Goal: Communication & Community: Answer question/provide support

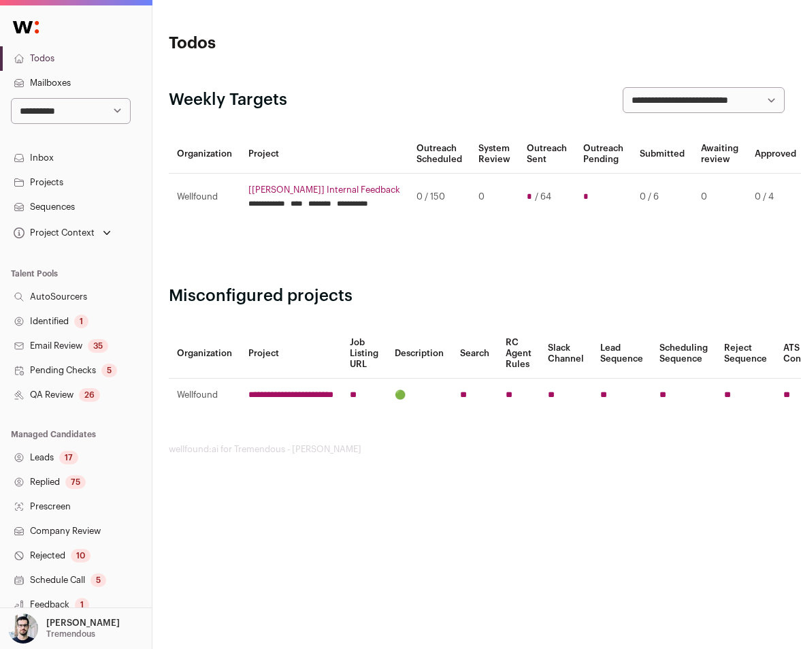
click at [87, 114] on select "**********" at bounding box center [71, 111] width 120 height 26
select select "*****"
click at [11, 98] on select "**********" at bounding box center [71, 111] width 120 height 26
click at [56, 452] on link "Leads 97" at bounding box center [76, 457] width 152 height 25
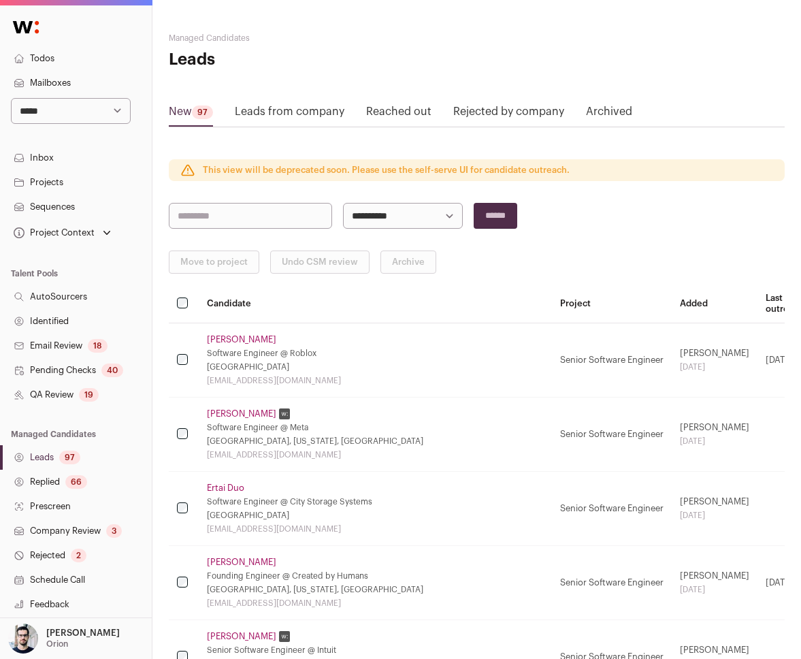
click at [379, 116] on link "Reached out" at bounding box center [398, 114] width 65 height 22
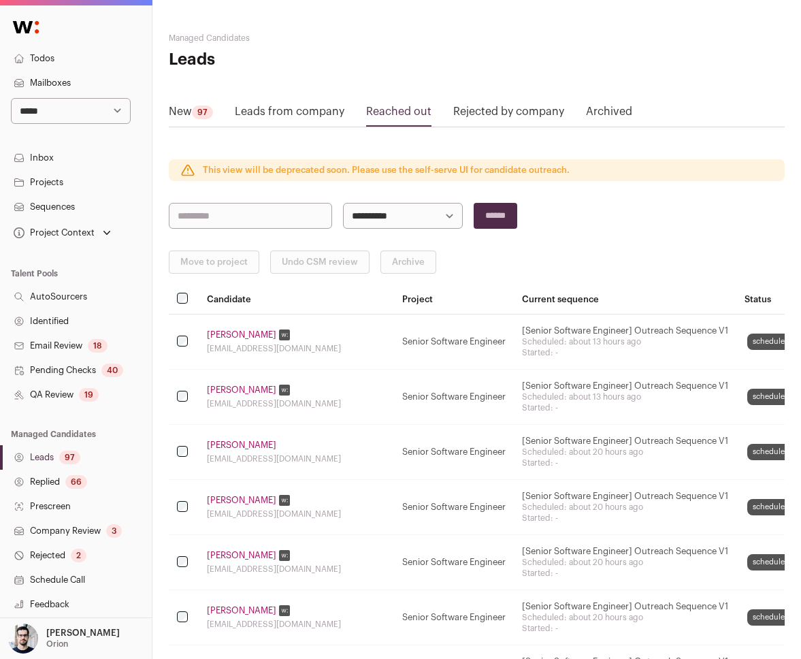
click at [234, 334] on link "[PERSON_NAME]" at bounding box center [241, 335] width 69 height 11
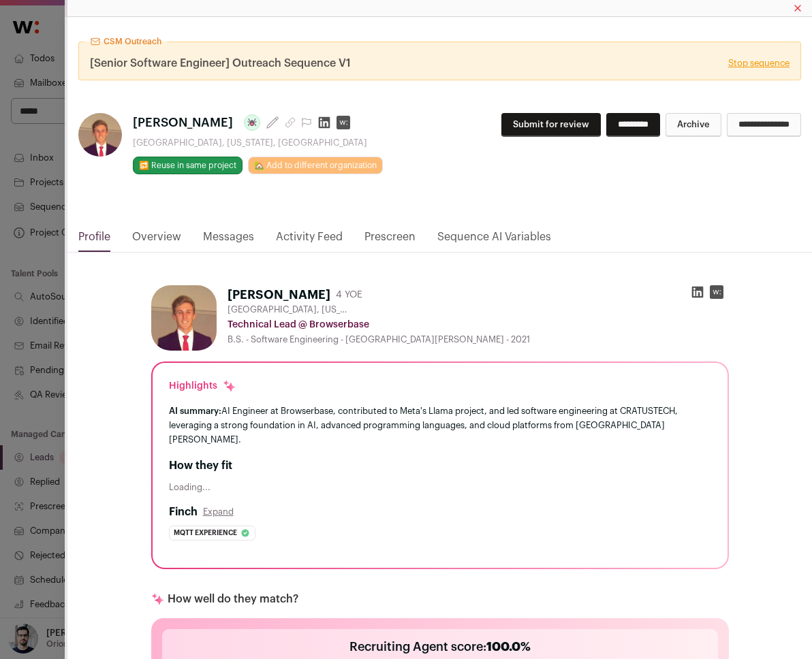
click at [209, 240] on link "Messages" at bounding box center [228, 240] width 51 height 23
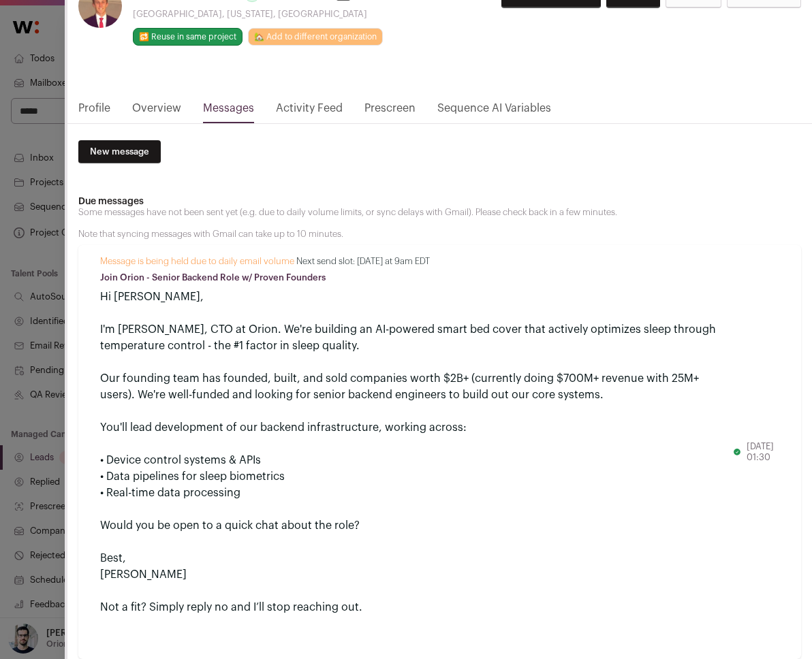
scroll to position [130, 0]
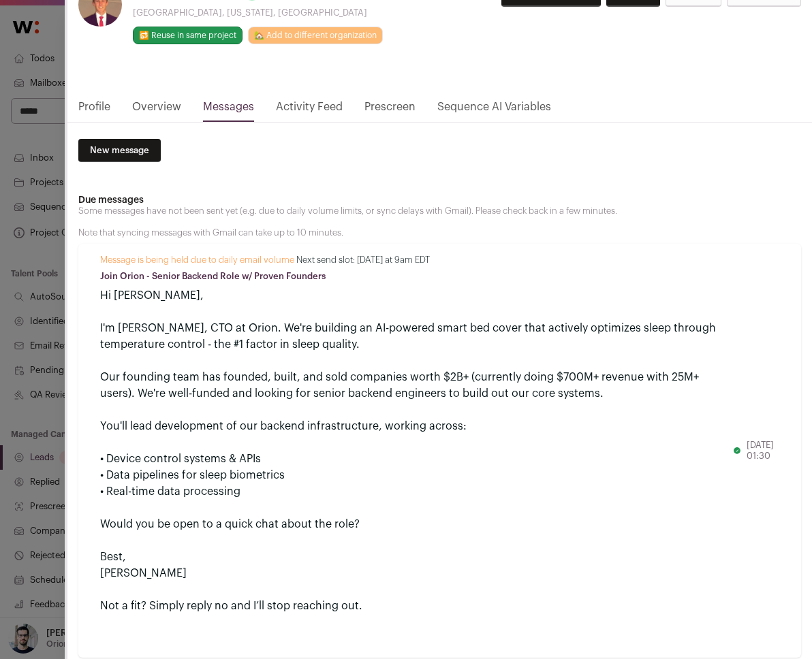
click at [114, 298] on div "Hi [PERSON_NAME]," at bounding box center [416, 295] width 632 height 16
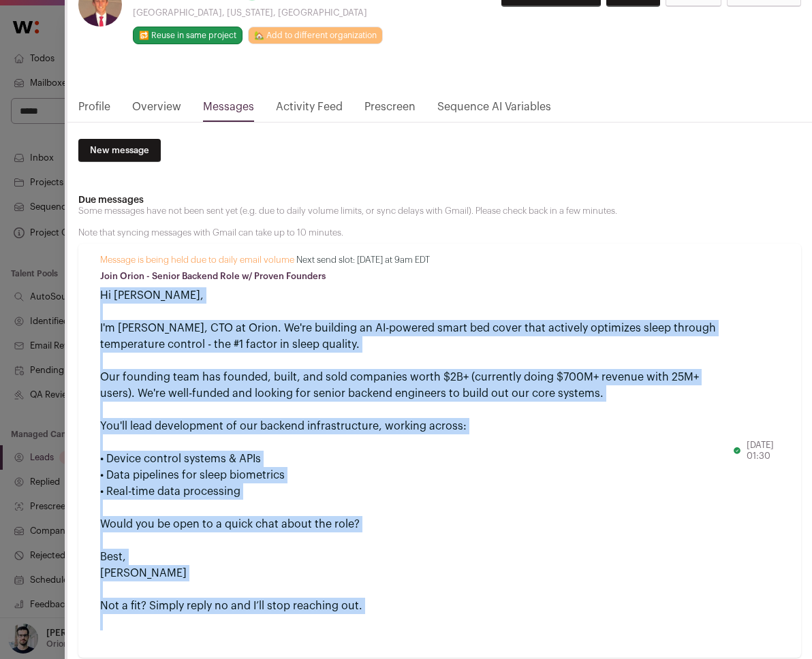
drag, startPoint x: 114, startPoint y: 298, endPoint x: 151, endPoint y: 607, distance: 311.3
click at [151, 607] on div "Message is being held due to daily email volume Next send slot: [DATE] at 9am E…" at bounding box center [416, 451] width 632 height 392
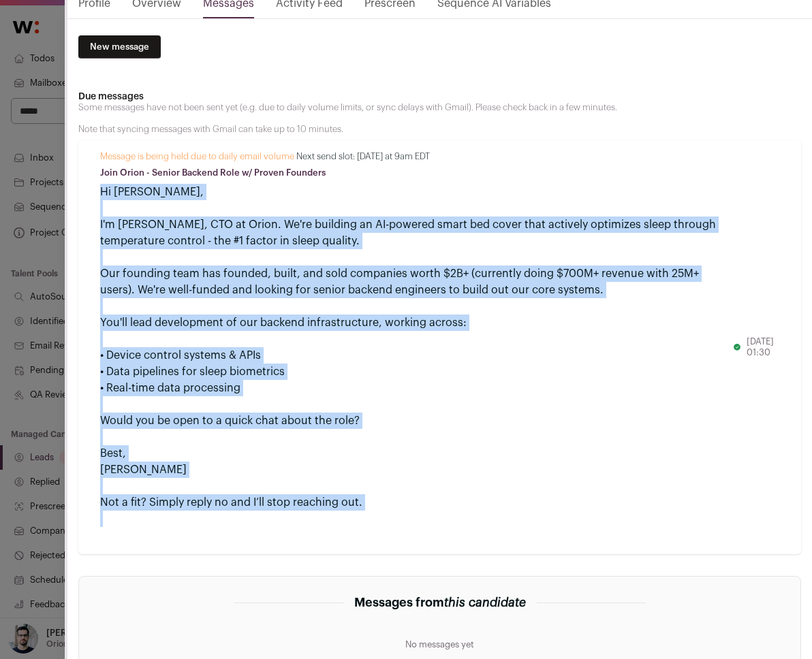
scroll to position [239, 0]
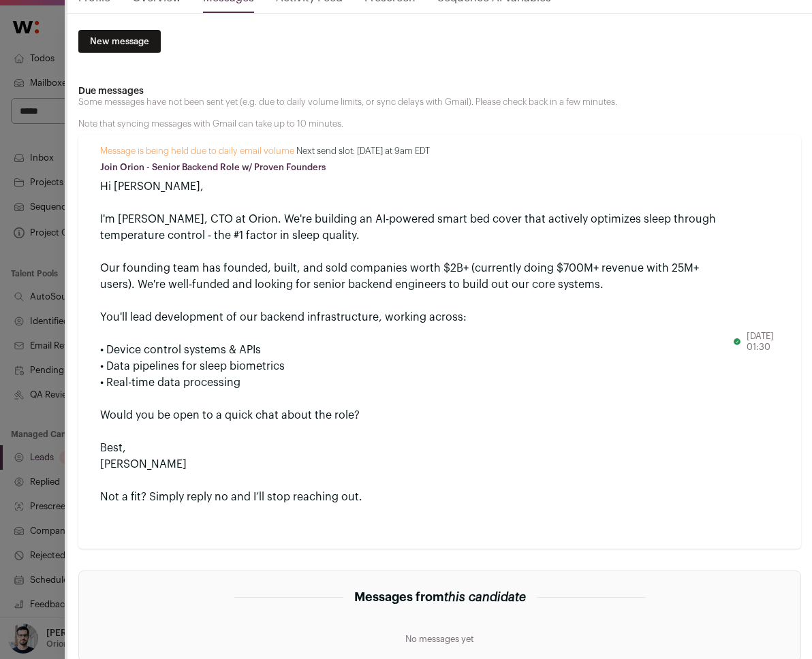
click at [150, 496] on div "Not a fit? Simply reply no and I’ll stop reaching out." at bounding box center [416, 497] width 632 height 16
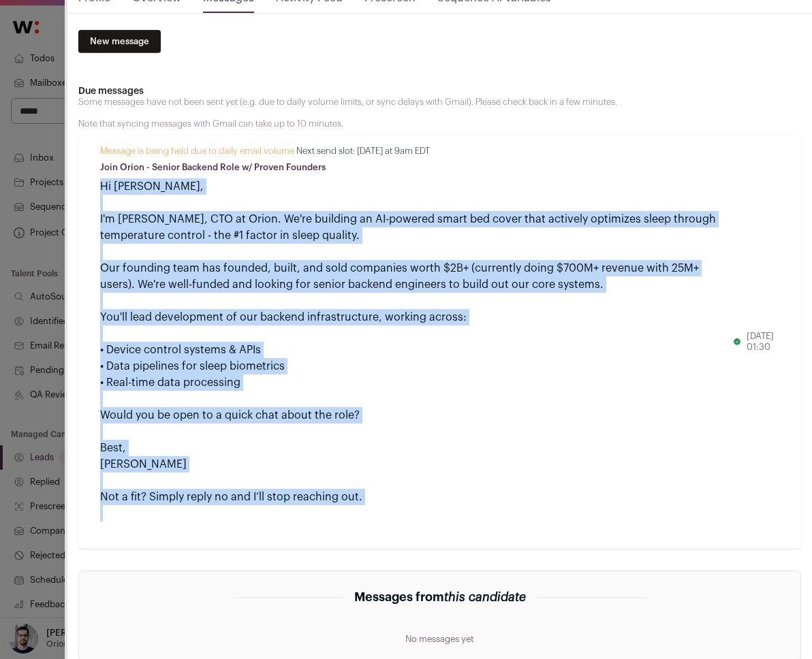
drag, startPoint x: 150, startPoint y: 496, endPoint x: 164, endPoint y: 187, distance: 308.7
click at [164, 187] on div "Message is being held due to daily email volume Next send slot: [DATE] at 9am E…" at bounding box center [416, 342] width 632 height 392
copy div "Hi [PERSON_NAME], I'm [PERSON_NAME], CTO at Orion. We're building an AI-powered…"
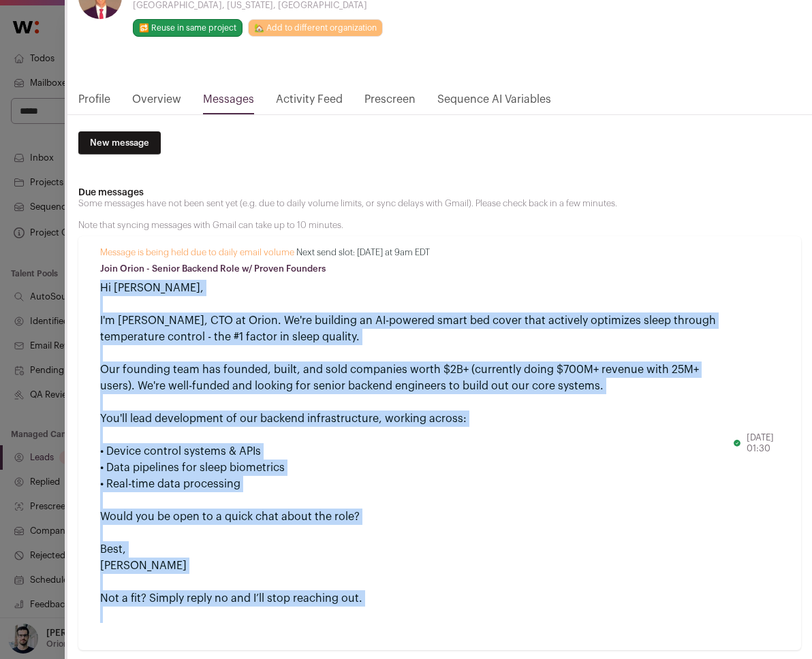
scroll to position [116, 0]
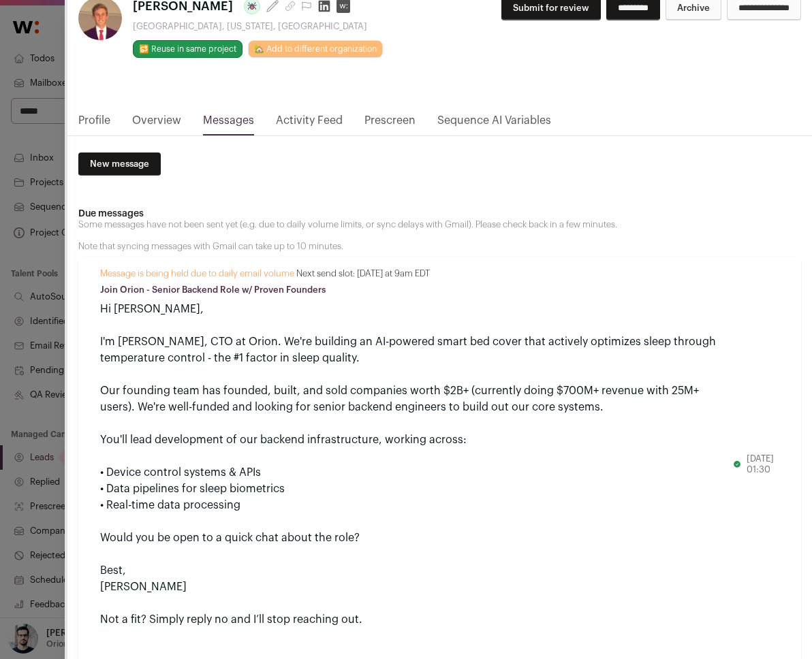
click at [171, 291] on p "Join Orion - Senior Backend Role w/ Proven Founders" at bounding box center [416, 290] width 632 height 11
drag, startPoint x: 171, startPoint y: 291, endPoint x: 306, endPoint y: 289, distance: 134.8
click at [306, 289] on p "Join Orion - Senior Backend Role w/ Proven Founders" at bounding box center [416, 290] width 632 height 11
copy p "Senior Backend Role w/ Proven Founders"
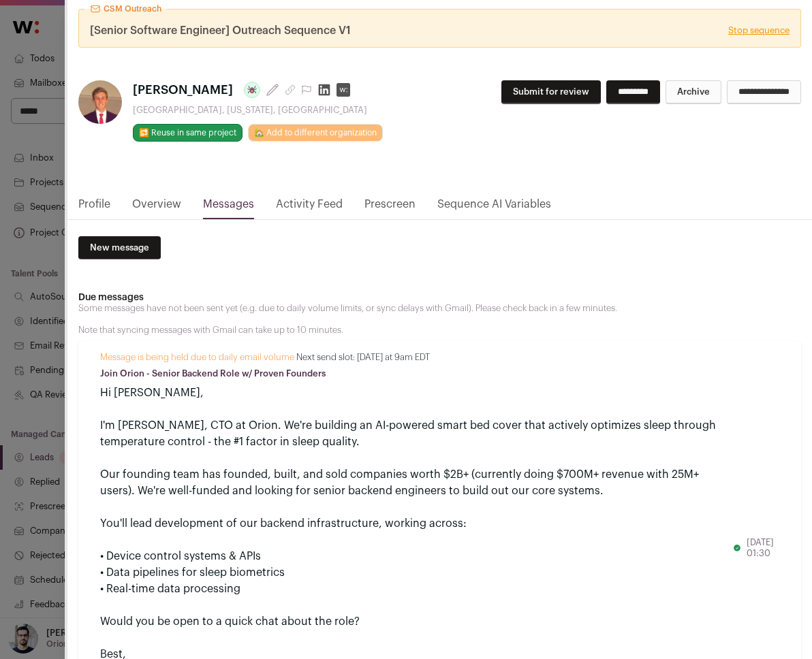
scroll to position [10, 0]
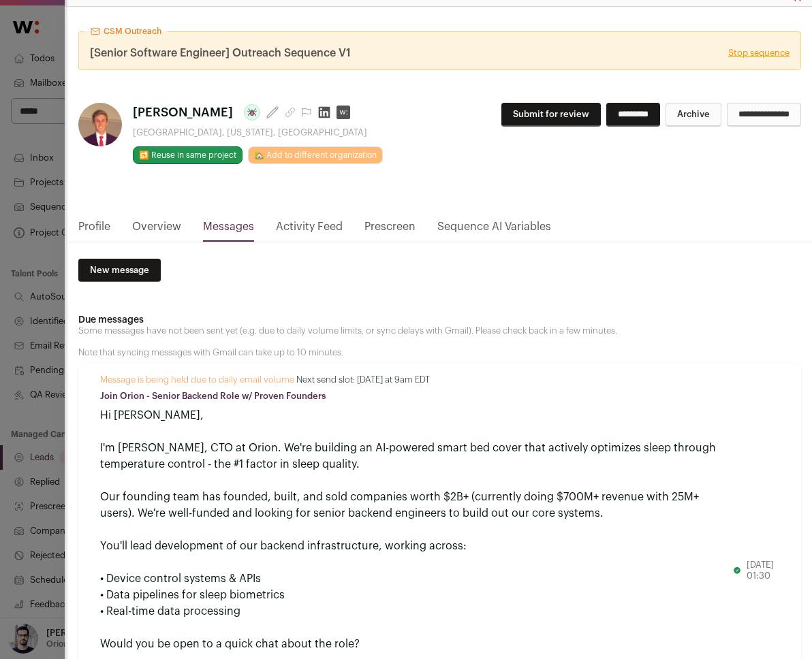
click at [259, 54] on span "[Senior Software Engineer] Outreach Sequence V1" at bounding box center [220, 53] width 261 height 16
drag, startPoint x: 259, startPoint y: 54, endPoint x: 340, endPoint y: 47, distance: 80.6
click at [340, 47] on span "[Senior Software Engineer] Outreach Sequence V1" at bounding box center [220, 53] width 261 height 16
copy span "Outreach Sequence V1"
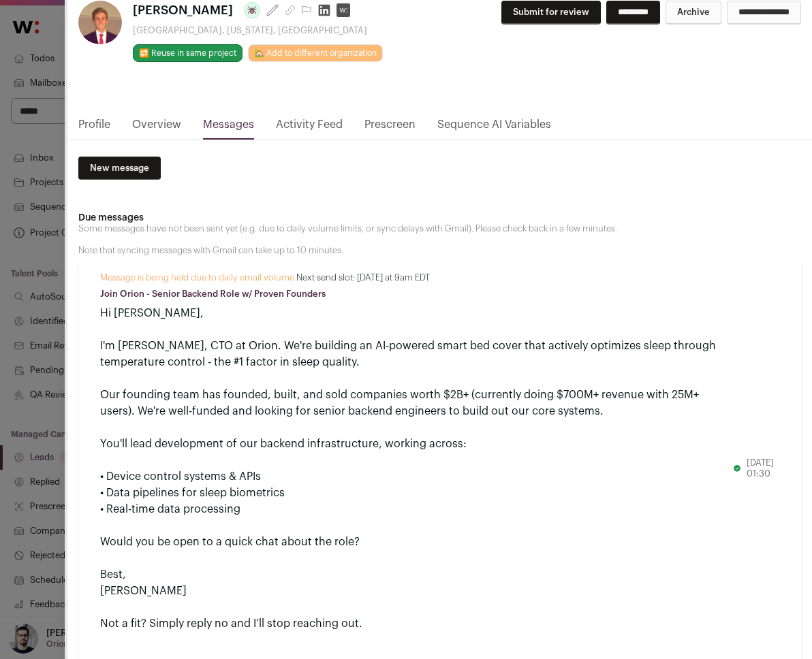
scroll to position [153, 0]
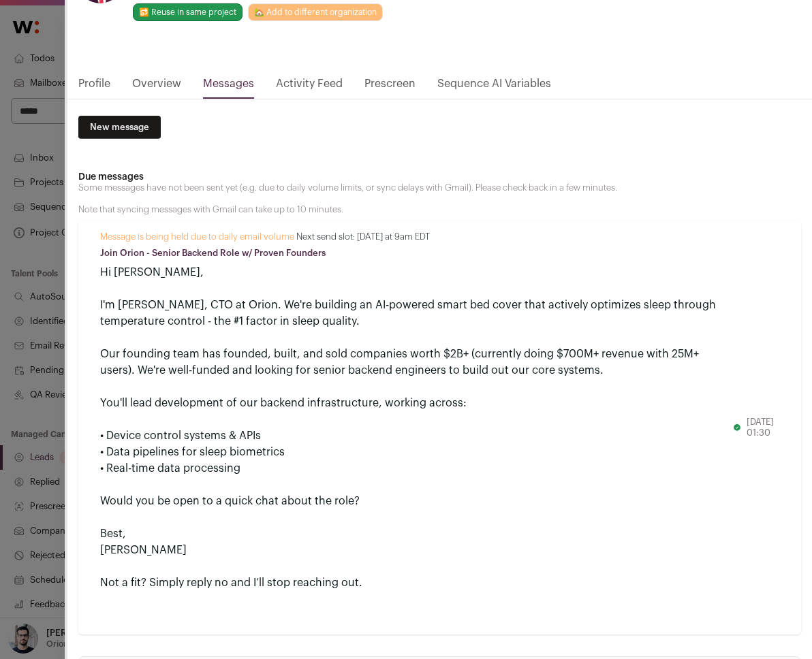
click at [130, 547] on div "[PERSON_NAME]" at bounding box center [416, 550] width 632 height 16
copy div "[PERSON_NAME]"
click at [156, 256] on p "Join Orion - Senior Backend Role w/ Proven Founders" at bounding box center [416, 253] width 632 height 11
drag, startPoint x: 156, startPoint y: 256, endPoint x: 309, endPoint y: 256, distance: 153.2
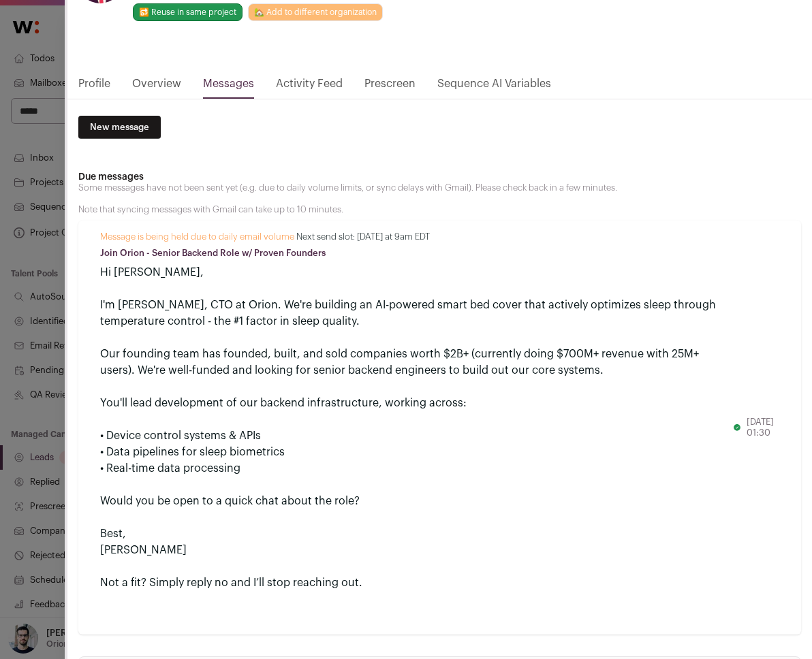
click at [309, 256] on p "Join Orion - Senior Backend Role w/ Proven Founders" at bounding box center [416, 253] width 632 height 11
drag, startPoint x: 309, startPoint y: 256, endPoint x: 102, endPoint y: 257, distance: 207.0
click at [102, 257] on p "Join Orion - Senior Backend Role w/ Proven Founders" at bounding box center [416, 253] width 632 height 11
click at [105, 268] on div "Hi [PERSON_NAME]," at bounding box center [416, 272] width 632 height 16
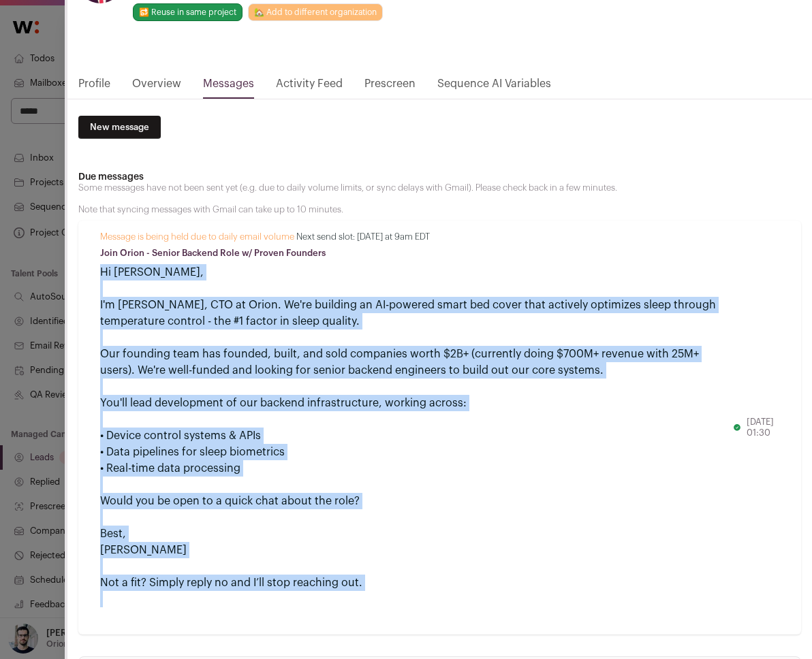
drag, startPoint x: 105, startPoint y: 268, endPoint x: 370, endPoint y: 583, distance: 411.2
click at [370, 583] on div "Message is being held due to daily email volume Next send slot: [DATE] at 9am E…" at bounding box center [416, 427] width 632 height 392
copy div "Hi [PERSON_NAME], I'm [PERSON_NAME], CTO at Orion. We're building an AI-powered…"
